Goal: Information Seeking & Learning: Learn about a topic

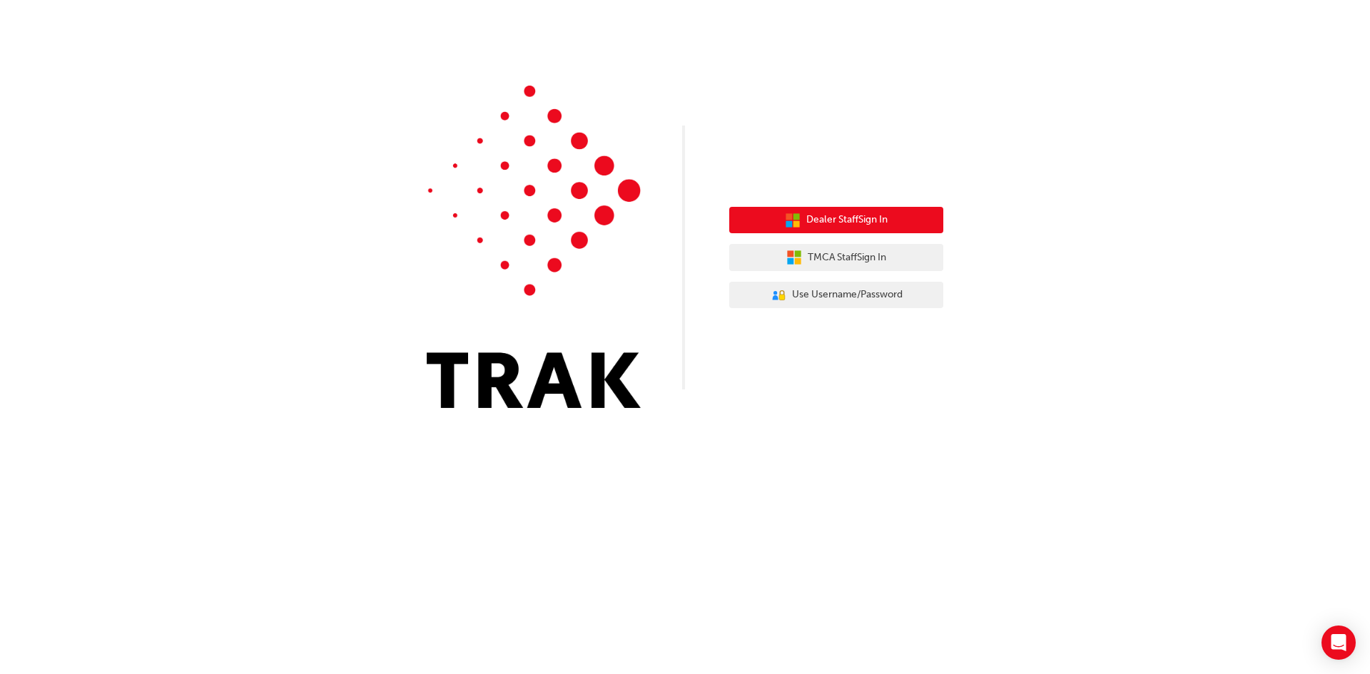
click at [838, 218] on span "Dealer Staff Sign In" at bounding box center [846, 220] width 81 height 16
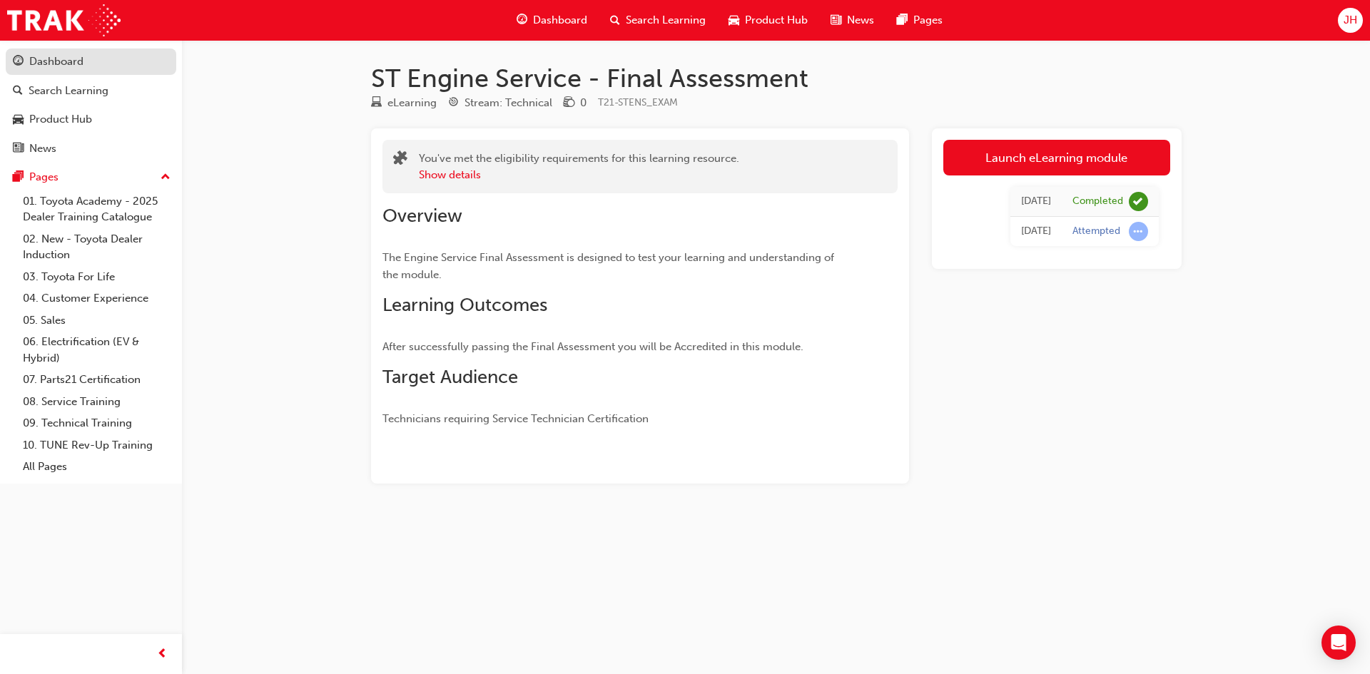
click at [88, 66] on div "Dashboard" at bounding box center [91, 62] width 156 height 18
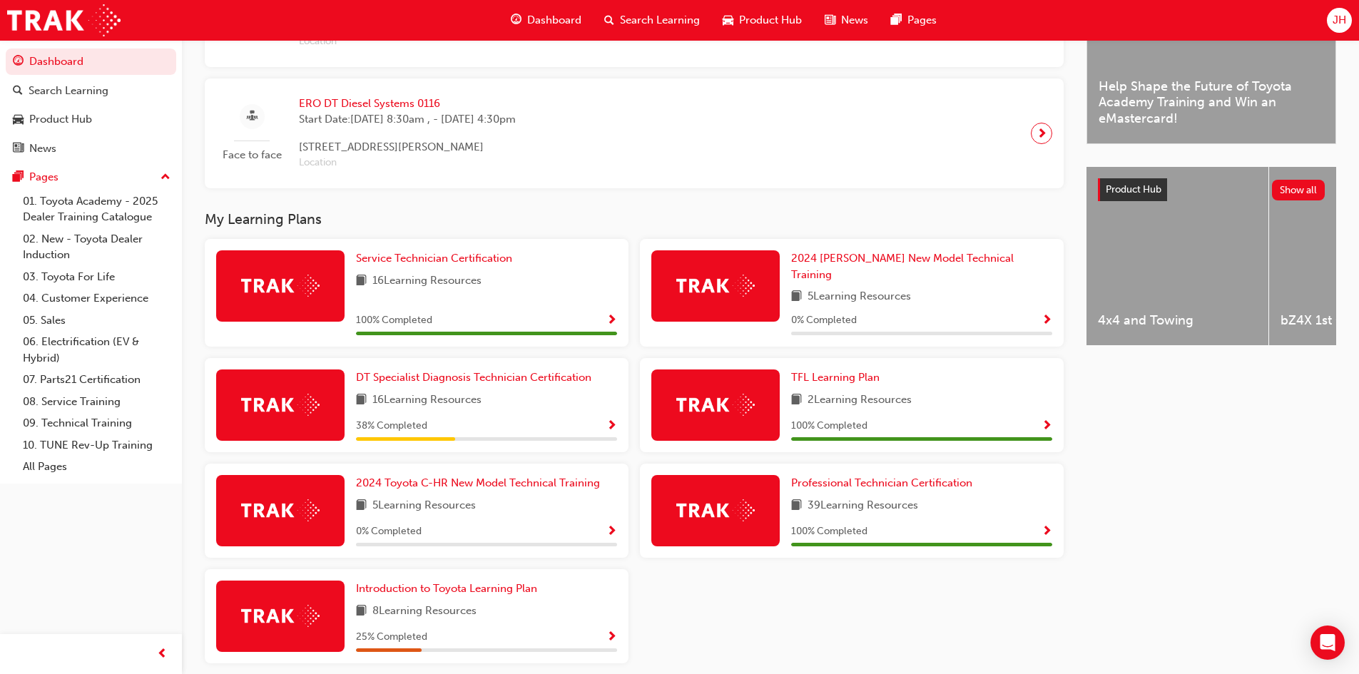
scroll to position [486, 0]
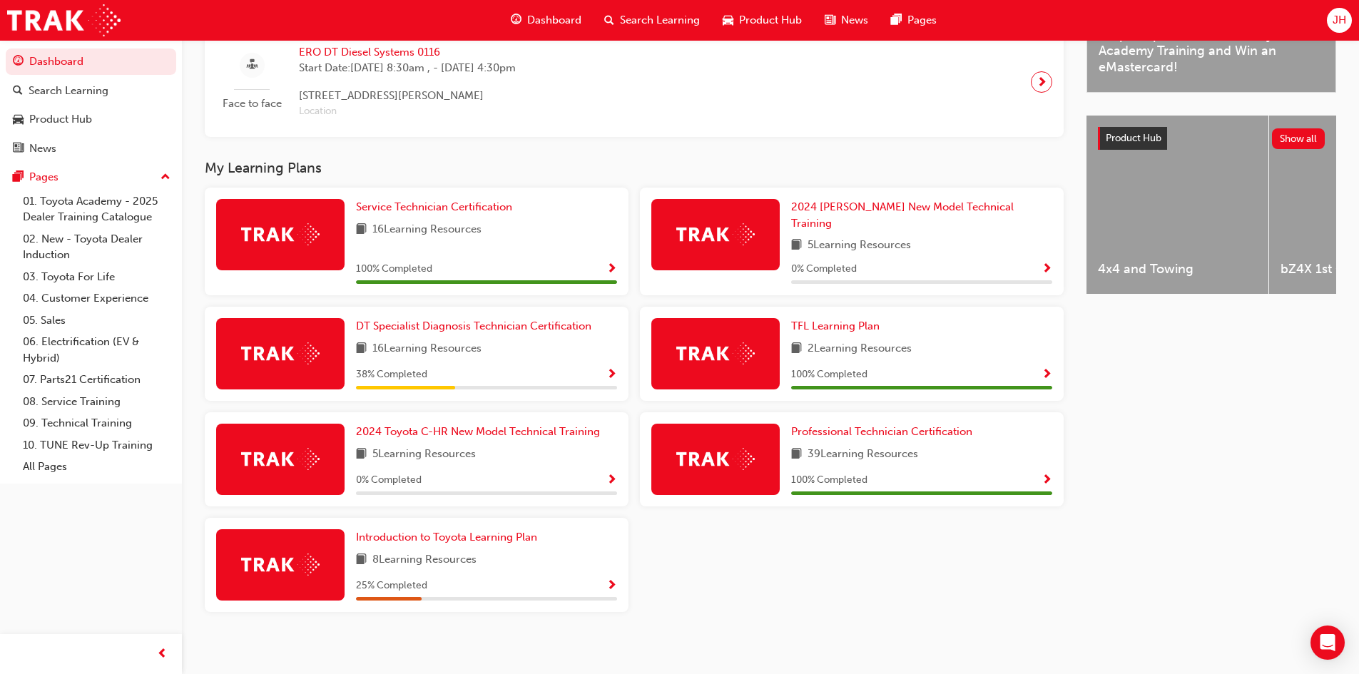
click at [300, 330] on div at bounding box center [280, 353] width 128 height 71
click at [372, 322] on span "DT Specialist Diagnosis Technician Certification" at bounding box center [473, 326] width 235 height 13
